Goal: Task Accomplishment & Management: Use online tool/utility

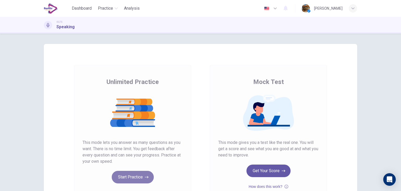
click at [144, 181] on button "Start Practice" at bounding box center [133, 177] width 42 height 13
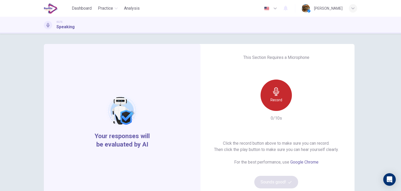
click at [277, 102] on h6 "Record" at bounding box center [277, 100] width 12 height 6
click at [275, 90] on icon "button" at bounding box center [276, 91] width 8 height 8
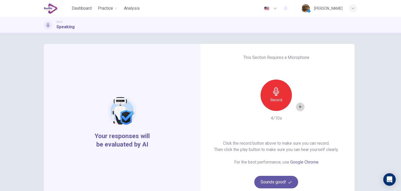
click at [300, 108] on icon "button" at bounding box center [300, 106] width 5 height 5
click at [283, 175] on div "Click the record button above to make sure you can record. Then click the play …" at bounding box center [276, 164] width 125 height 48
click at [283, 179] on button "Sounds good!" at bounding box center [277, 182] width 44 height 13
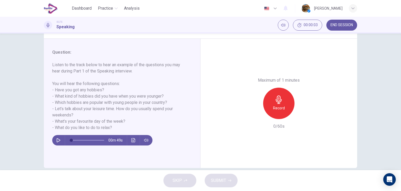
scroll to position [61, 0]
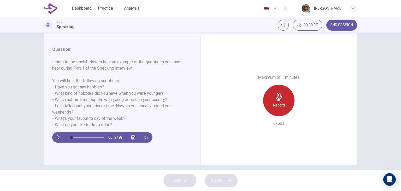
click at [288, 91] on div "Record" at bounding box center [278, 100] width 31 height 31
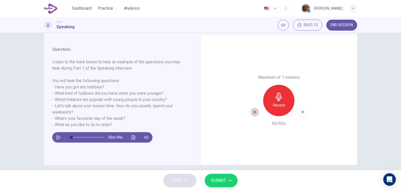
click at [253, 110] on icon "button" at bounding box center [255, 112] width 5 height 5
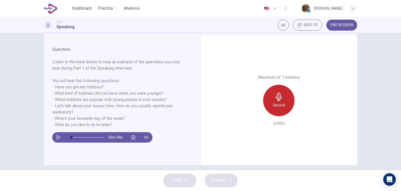
click at [273, 102] on h6 "Record" at bounding box center [279, 105] width 12 height 6
click at [278, 100] on icon "button" at bounding box center [279, 97] width 8 height 8
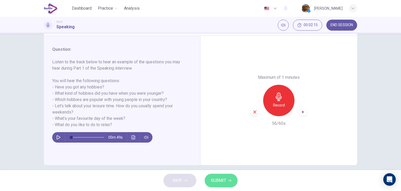
click at [227, 176] on button "SUBMIT" at bounding box center [221, 181] width 33 height 14
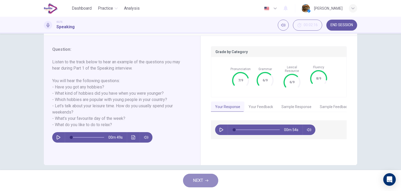
click at [210, 184] on button "NEXT" at bounding box center [200, 181] width 35 height 14
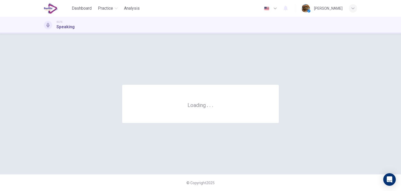
scroll to position [0, 0]
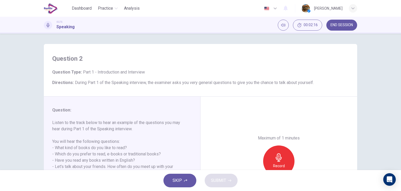
click at [108, 111] on h6 "Question :" at bounding box center [119, 110] width 134 height 6
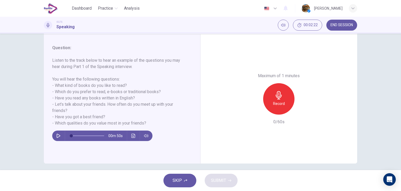
scroll to position [63, 0]
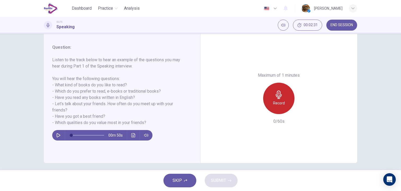
click at [282, 100] on h6 "Record" at bounding box center [279, 103] width 12 height 6
click at [282, 100] on div "Stop" at bounding box center [278, 98] width 31 height 31
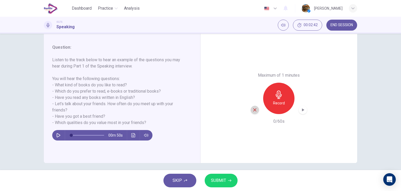
click at [254, 110] on icon "button" at bounding box center [255, 109] width 3 height 3
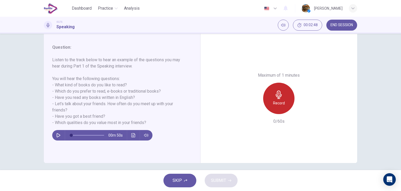
click at [281, 92] on icon "button" at bounding box center [279, 94] width 8 height 8
click at [278, 96] on icon "button" at bounding box center [279, 94] width 6 height 8
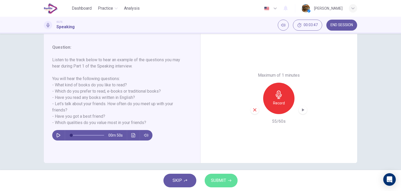
click at [230, 177] on button "SUBMIT" at bounding box center [221, 181] width 33 height 14
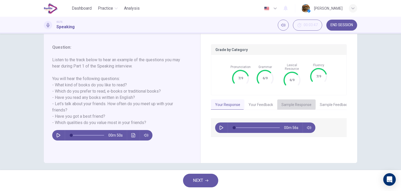
click at [288, 99] on button "Sample Response" at bounding box center [297, 104] width 38 height 11
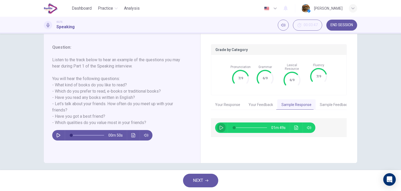
click at [220, 126] on button "button" at bounding box center [221, 127] width 8 height 10
type input "*"
type input "**"
click at [257, 100] on button "Your Feedback" at bounding box center [261, 104] width 33 height 11
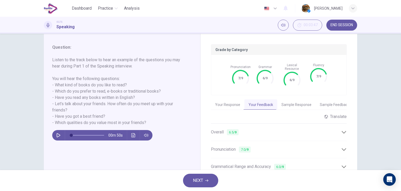
click at [341, 133] on div "Overall 6.5 / 9" at bounding box center [279, 132] width 136 height 13
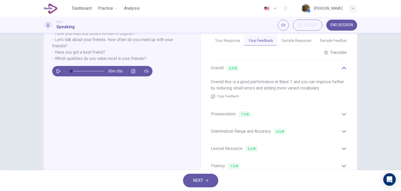
scroll to position [129, 0]
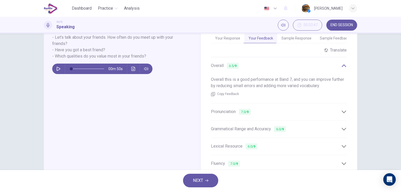
click at [330, 110] on div "Pronunciation 7.0 / 9" at bounding box center [276, 111] width 130 height 7
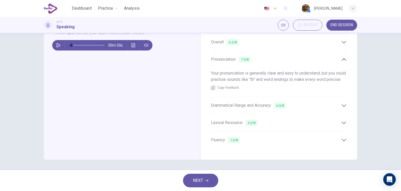
scroll to position [156, 0]
click at [329, 107] on div "Grammatical Range and Accuracy 6.0 / 9" at bounding box center [276, 105] width 130 height 7
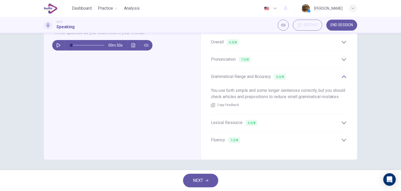
drag, startPoint x: 233, startPoint y: 83, endPoint x: 281, endPoint y: 95, distance: 49.6
click at [281, 95] on div "You use both simple and some longer sentences correctly, but you should check a…" at bounding box center [279, 97] width 136 height 29
drag, startPoint x: 242, startPoint y: 90, endPoint x: 274, endPoint y: 90, distance: 31.6
click at [274, 90] on span "You use both simple and some longer sentences correctly, but you should check a…" at bounding box center [278, 93] width 134 height 11
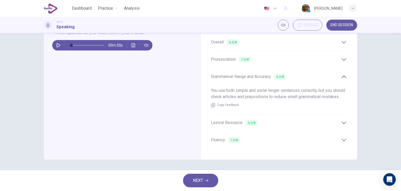
click at [283, 123] on div "Lexical Resource 6.0 / 9" at bounding box center [276, 122] width 130 height 7
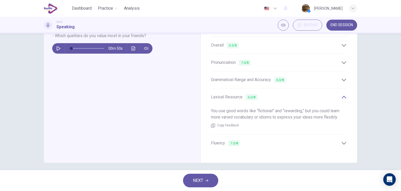
scroll to position [150, 0]
click at [272, 140] on div "Fluency 7.0 / 9" at bounding box center [276, 143] width 130 height 7
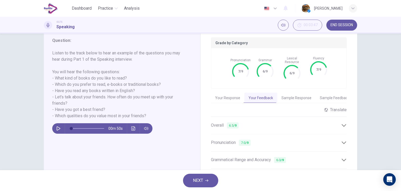
scroll to position [134, 0]
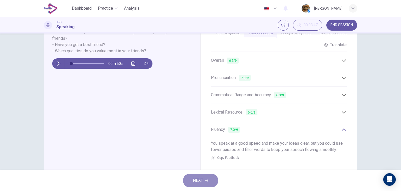
click at [199, 176] on button "NEXT" at bounding box center [200, 181] width 35 height 14
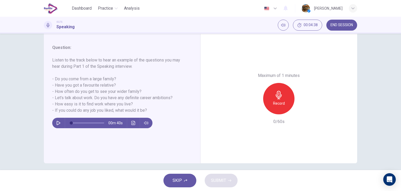
scroll to position [63, 0]
